Goal: Subscribe to service/newsletter

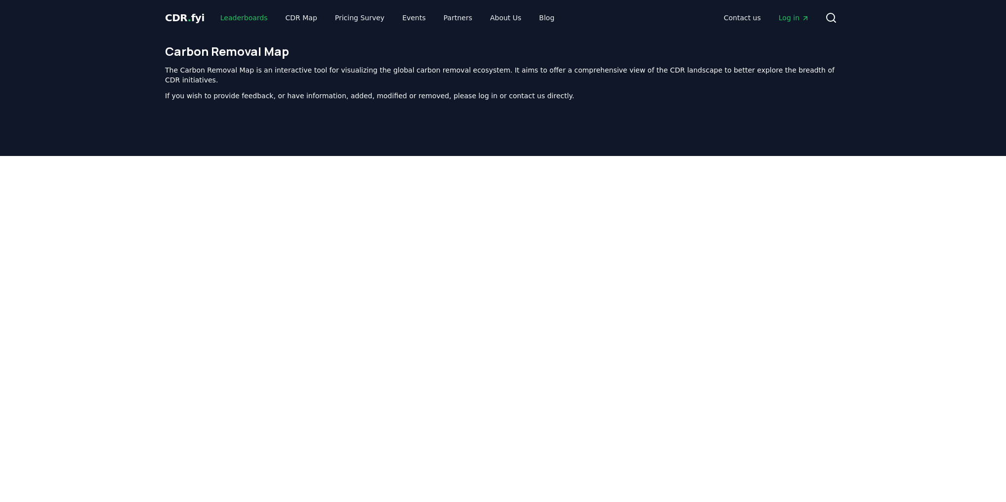
click at [229, 15] on link "Leaderboards" at bounding box center [243, 18] width 63 height 18
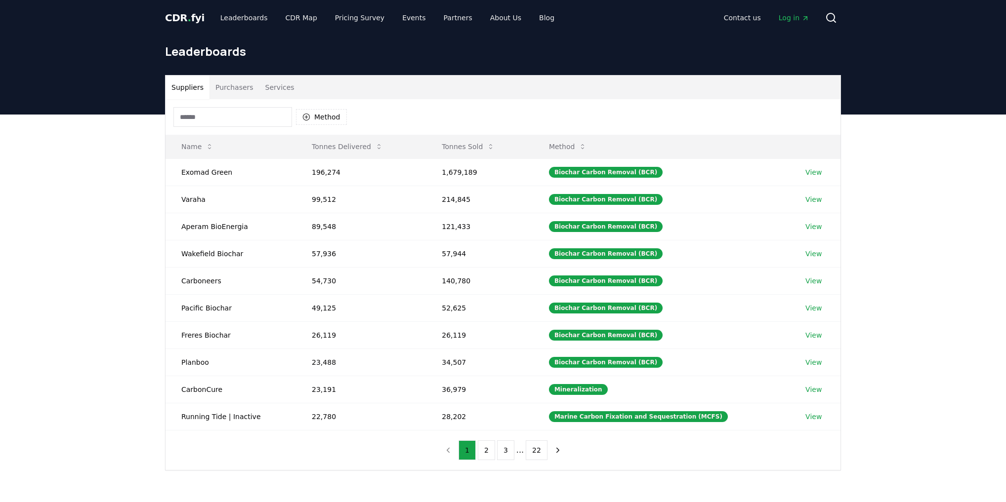
click at [226, 85] on button "Purchasers" at bounding box center [234, 88] width 50 height 24
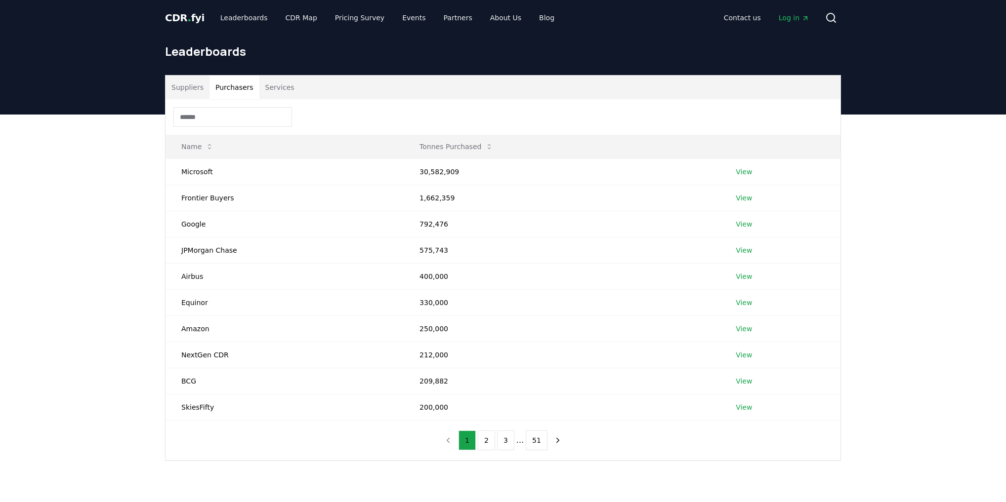
click at [259, 115] on input at bounding box center [232, 117] width 119 height 20
click at [433, 144] on button "Tonnes Purchased" at bounding box center [455, 147] width 89 height 20
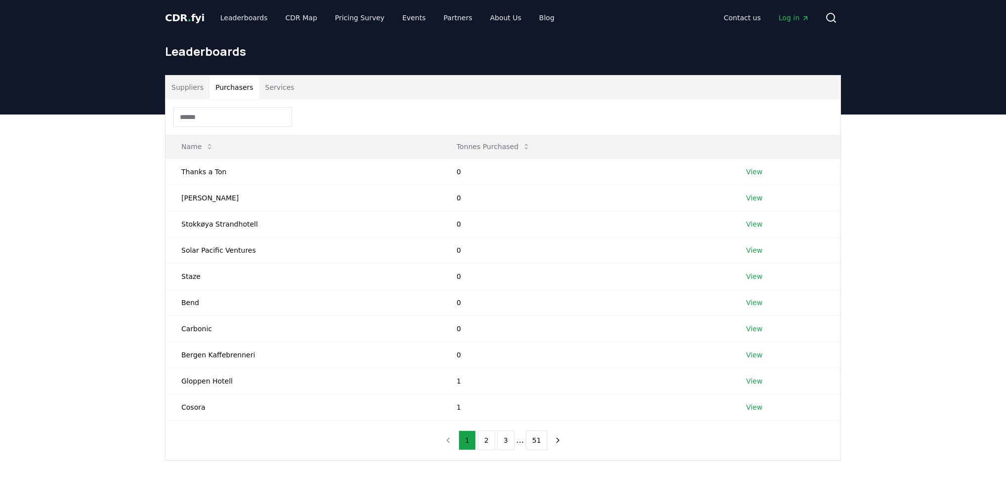
click at [505, 152] on button "Tonnes Purchased" at bounding box center [492, 147] width 89 height 20
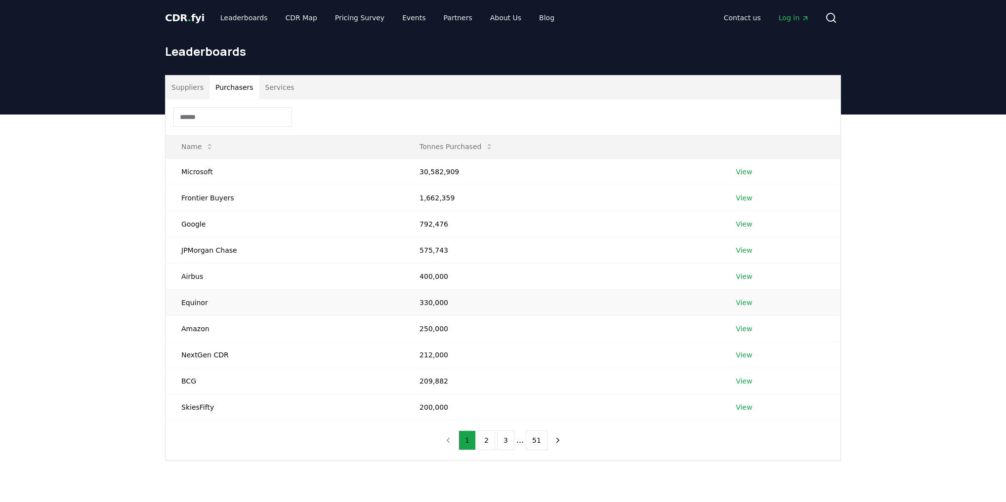
click at [746, 304] on link "View" at bounding box center [743, 303] width 16 height 10
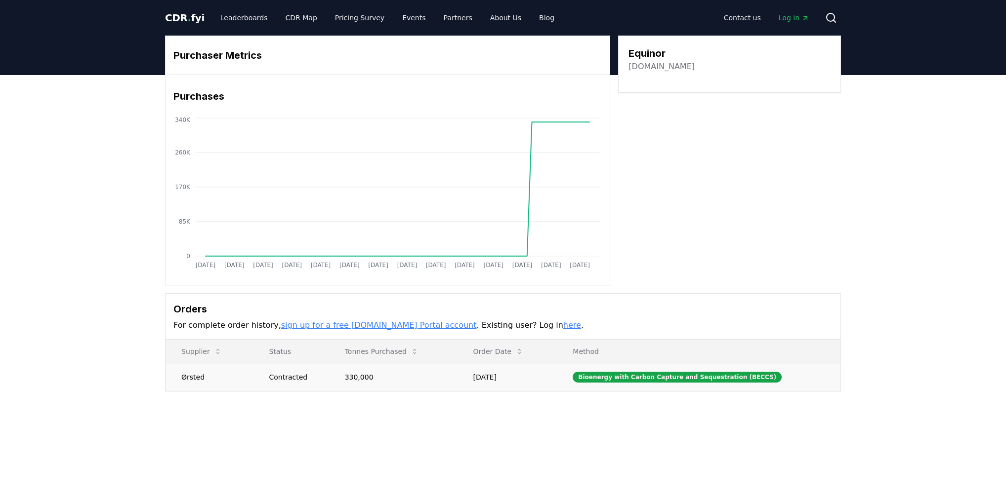
click at [304, 378] on div "Contracted" at bounding box center [295, 377] width 52 height 10
drag, startPoint x: 69, startPoint y: 150, endPoint x: 102, endPoint y: 43, distance: 112.0
click at [69, 150] on div "Purchaser Metrics Purchases Jan 2019 Jul 2019 Jan 2020 Jul 2020 Jan 2021 Jul 20…" at bounding box center [503, 253] width 1006 height 356
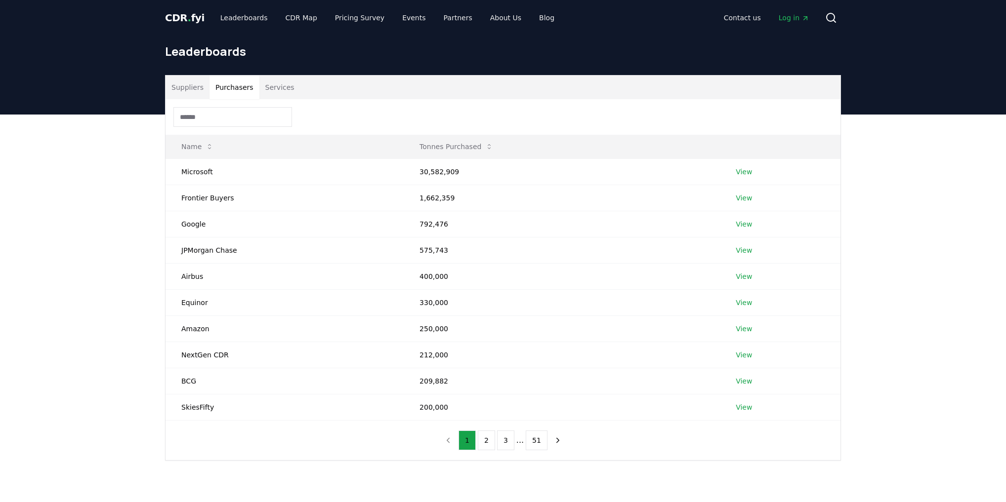
click at [220, 93] on button "Purchasers" at bounding box center [234, 88] width 50 height 24
click at [221, 198] on td "Frontier Buyers" at bounding box center [284, 198] width 238 height 26
click at [737, 200] on link "View" at bounding box center [743, 198] width 16 height 10
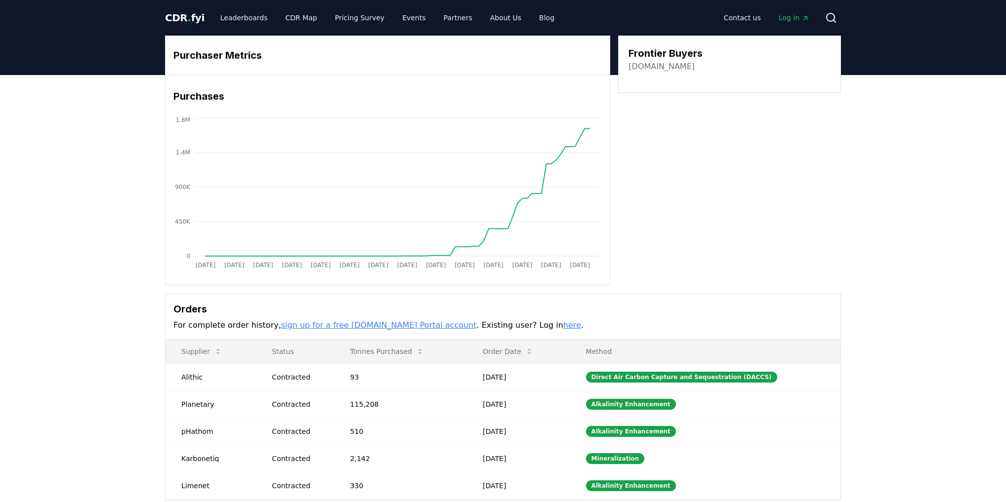
click at [166, 209] on icon "Jan 2019 Jul 2019 Jan 2020 Jul 2020 Jan 2021 Jul 2021 Jan 2022 Jul 2022 Jan 202…" at bounding box center [383, 195] width 436 height 158
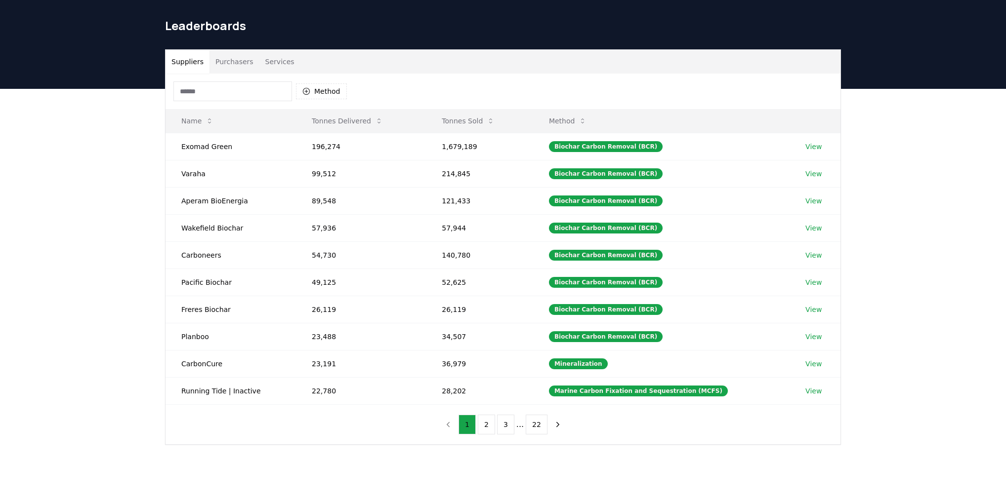
scroll to position [40, 0]
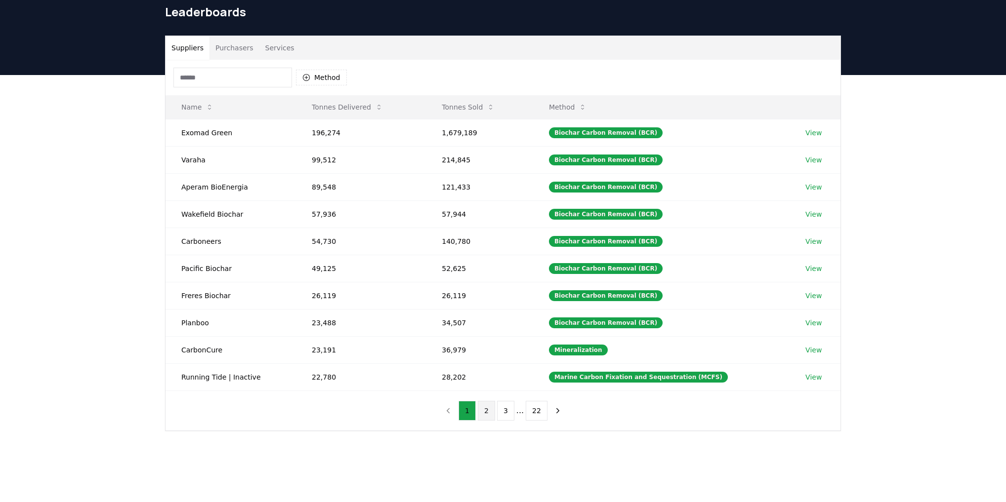
click at [483, 411] on button "2" at bounding box center [486, 411] width 17 height 20
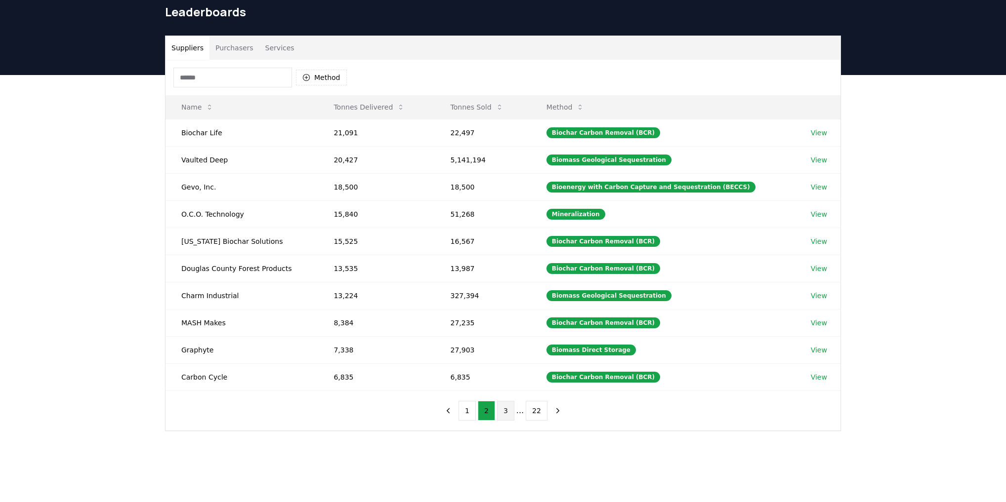
click at [503, 405] on button "3" at bounding box center [505, 411] width 17 height 20
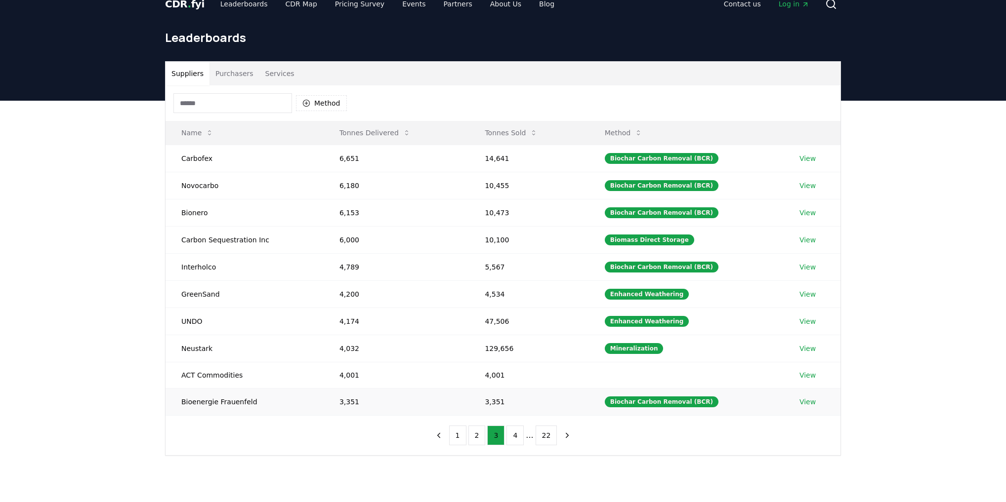
scroll to position [0, 0]
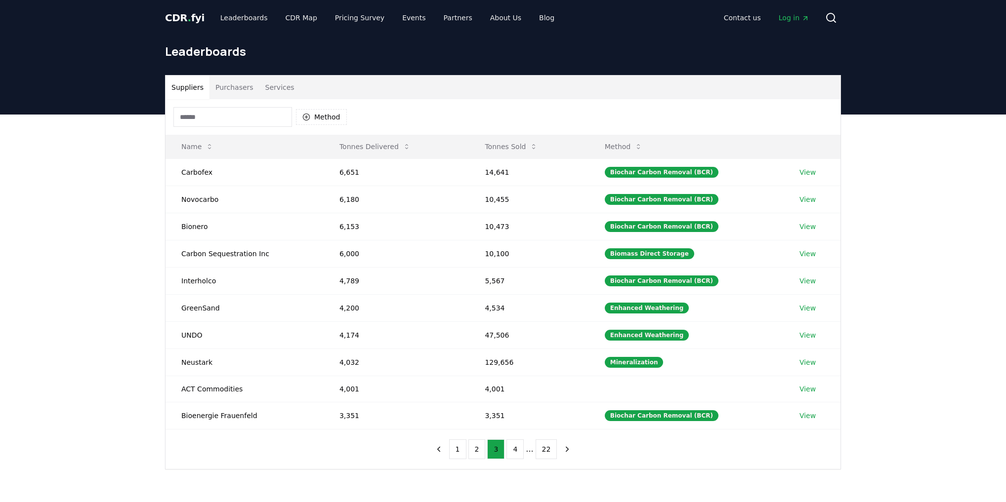
click at [189, 22] on span "CDR . fyi" at bounding box center [185, 18] width 40 height 12
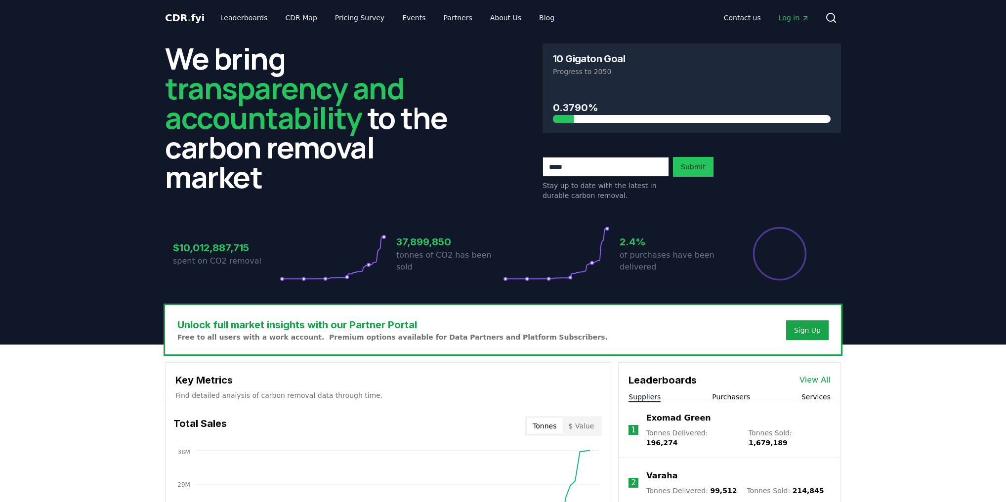
click at [450, 249] on h3 "37,899,850" at bounding box center [449, 242] width 107 height 15
click at [628, 247] on h3 "2.4%" at bounding box center [672, 242] width 107 height 15
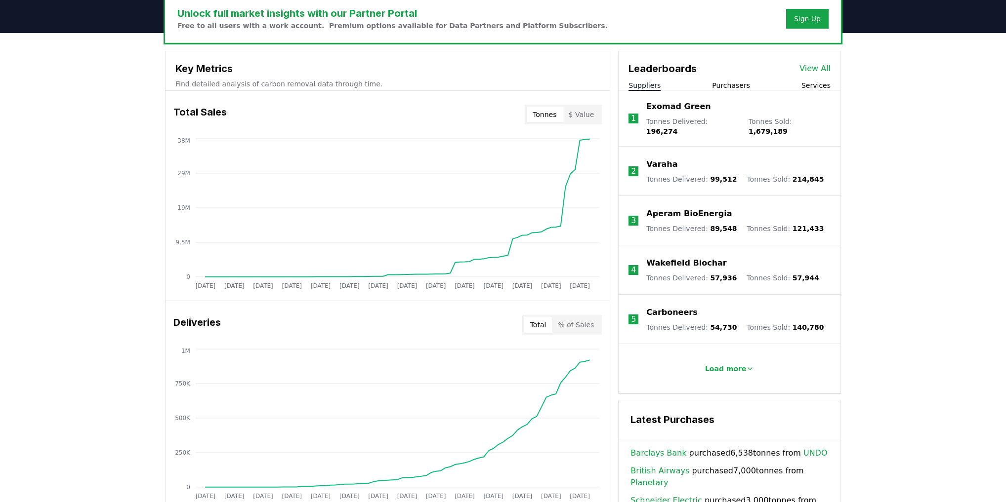
scroll to position [237, 0]
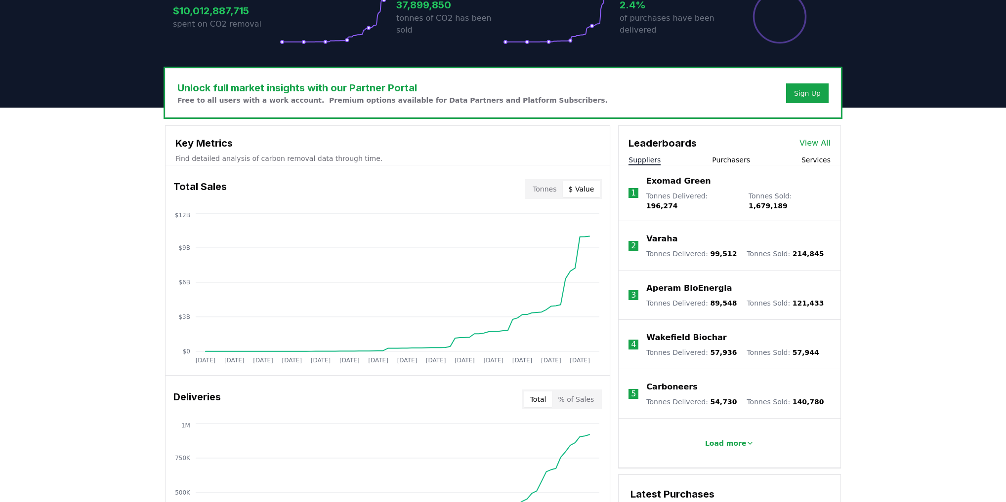
click at [585, 194] on button "$ Value" at bounding box center [582, 189] width 38 height 16
click at [548, 198] on div "Tonnes $ Value" at bounding box center [562, 189] width 77 height 20
click at [549, 193] on button "Tonnes" at bounding box center [544, 189] width 36 height 16
click at [314, 156] on p "Find detailed analysis of carbon removal data through time." at bounding box center [387, 159] width 424 height 10
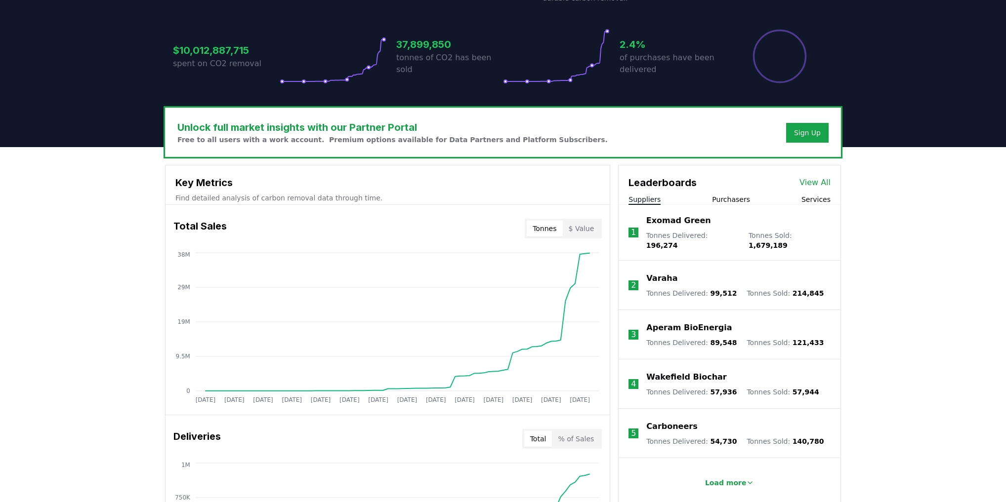
scroll to position [0, 0]
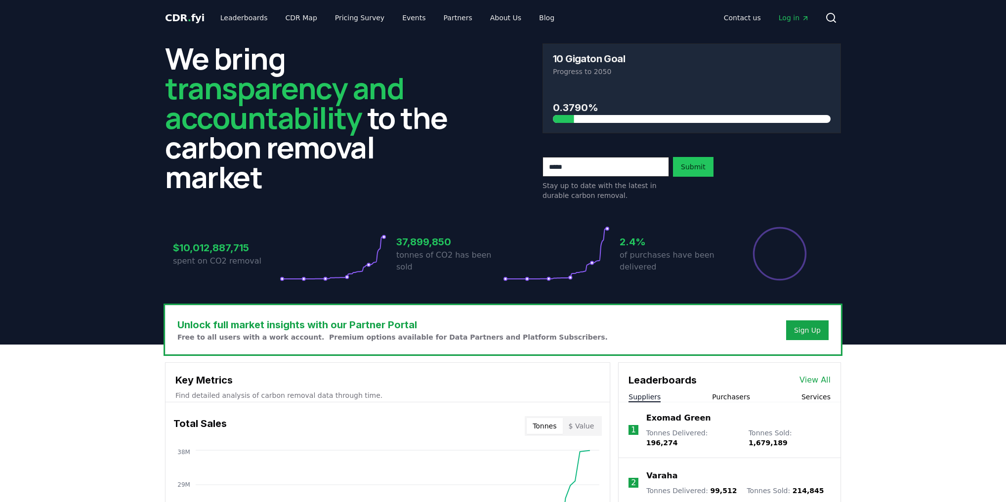
click at [786, 18] on span "Log in" at bounding box center [793, 18] width 31 height 10
click at [294, 21] on link "CDR Map" at bounding box center [301, 18] width 47 height 18
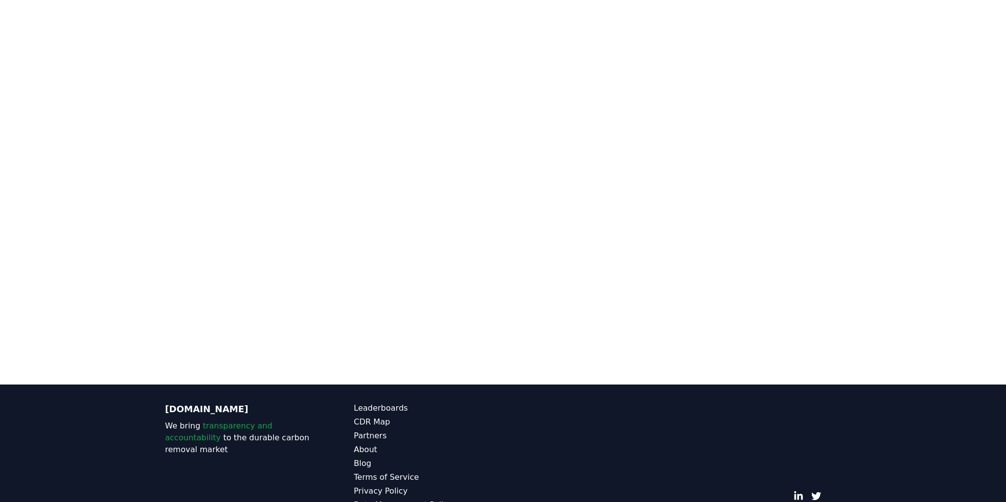
scroll to position [186, 0]
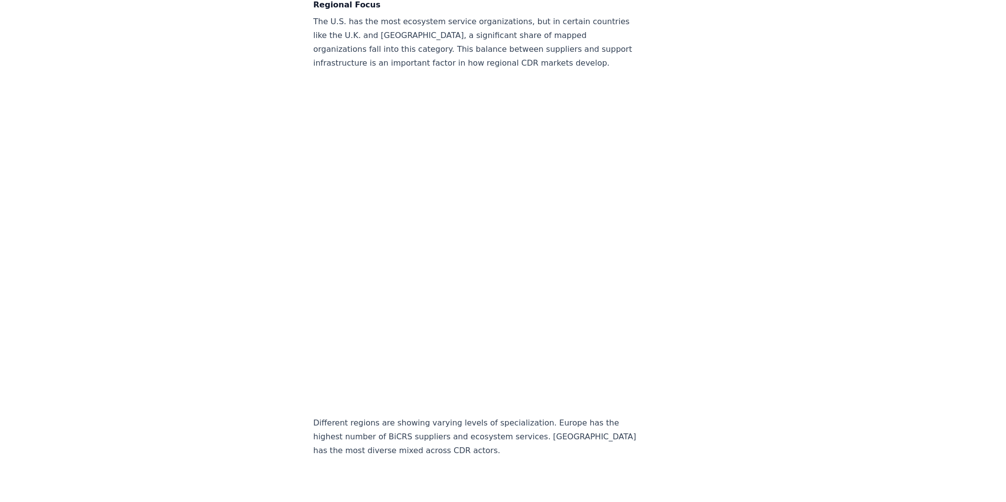
scroll to position [2410, 0]
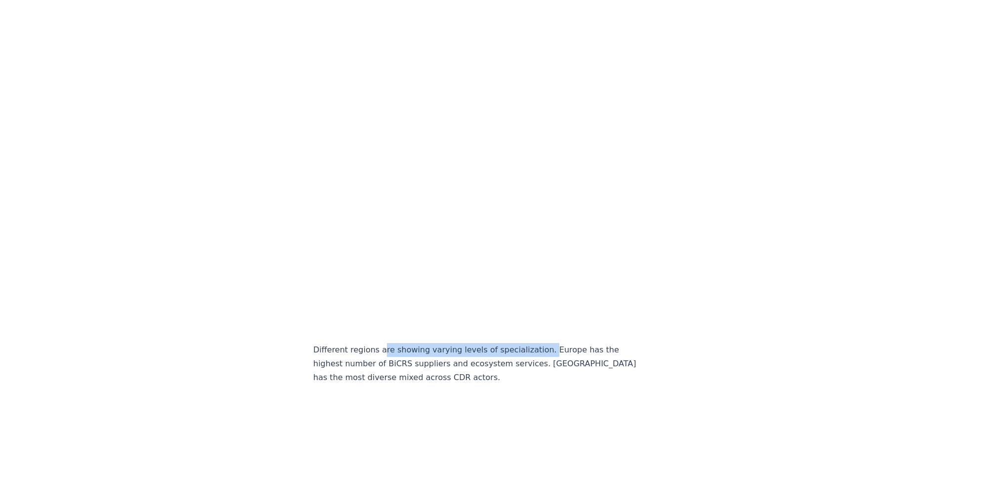
drag, startPoint x: 381, startPoint y: 310, endPoint x: 533, endPoint y: 311, distance: 152.6
click at [533, 343] on p "Different regions are showing varying levels of specialization. Europe has the …" at bounding box center [476, 363] width 327 height 41
click at [427, 343] on p "Different regions are showing varying levels of specialization. Europe has the …" at bounding box center [476, 363] width 327 height 41
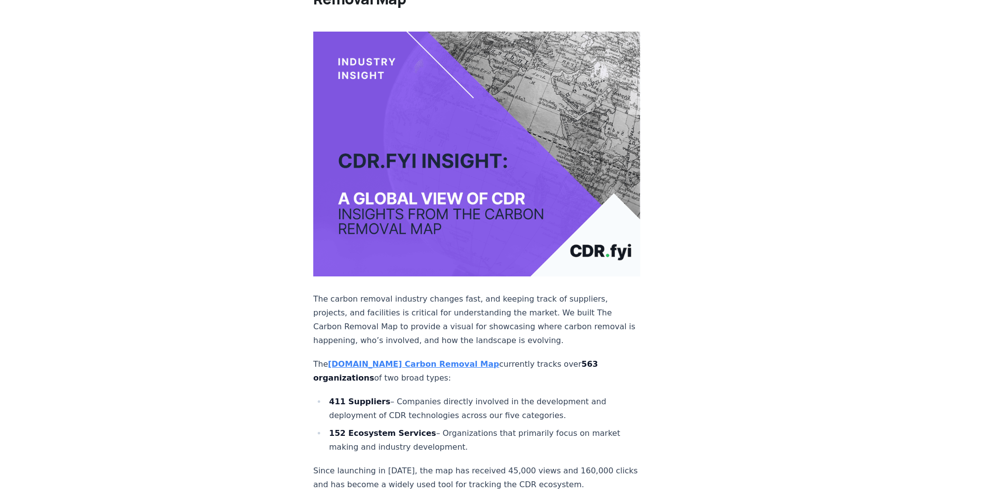
scroll to position [0, 0]
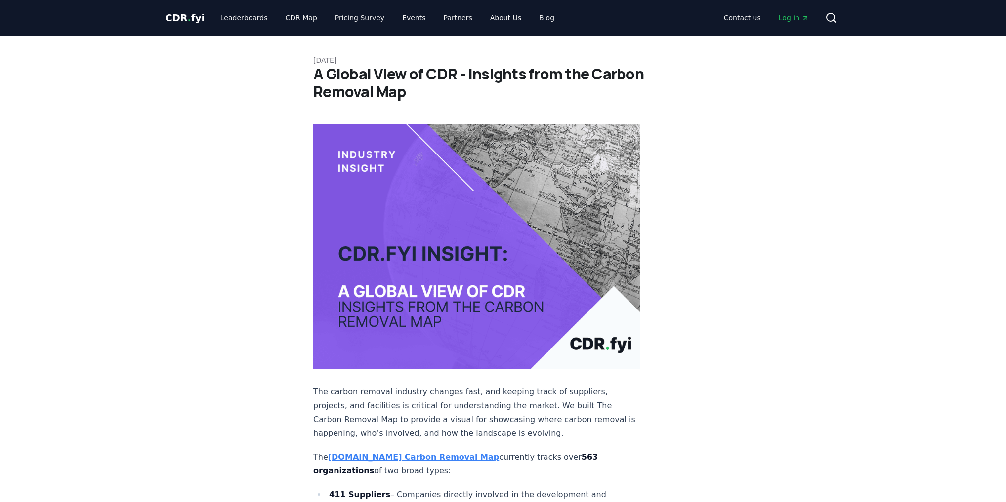
click at [798, 20] on span "Log in" at bounding box center [793, 18] width 31 height 10
click at [191, 18] on span "CDR . fyi" at bounding box center [185, 18] width 40 height 12
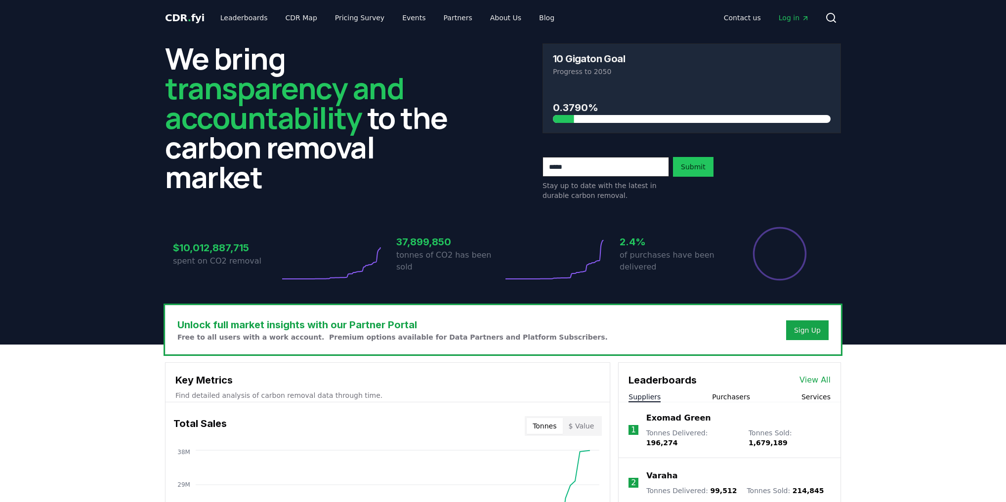
click at [579, 169] on input "email" at bounding box center [605, 167] width 126 height 20
type input "**********"
click at [699, 163] on button "Submit" at bounding box center [693, 167] width 40 height 20
